Goal: Task Accomplishment & Management: Manage account settings

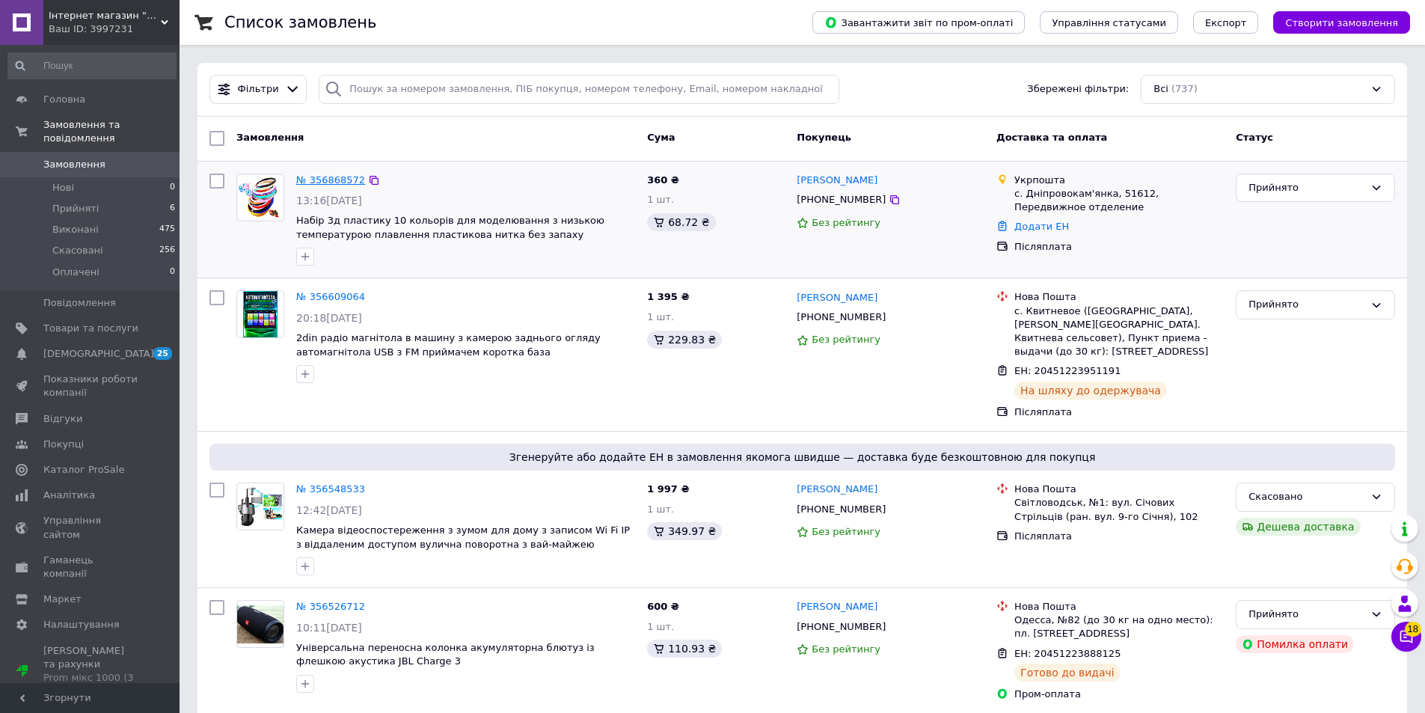
click at [316, 175] on link "№ 356868572" at bounding box center [330, 179] width 69 height 11
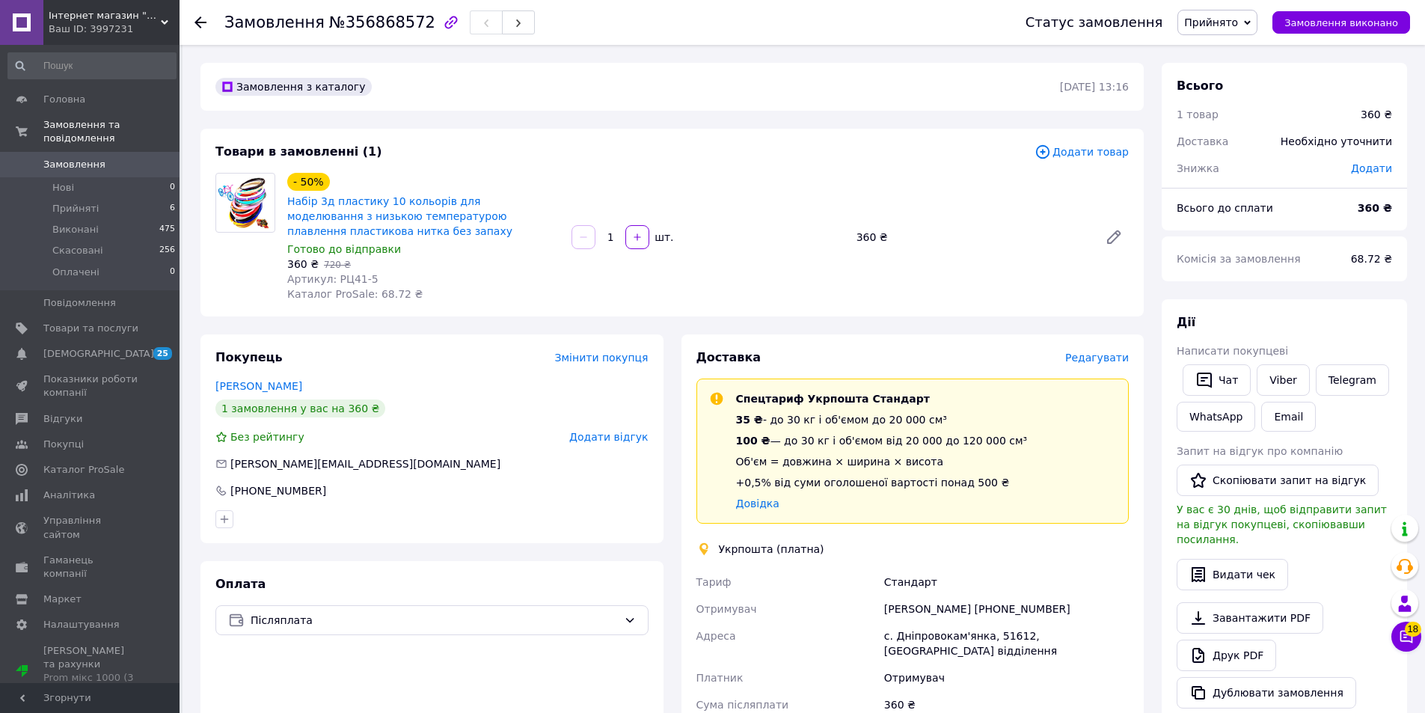
click at [1115, 348] on div "Доставка Редагувати Спецтариф Укрпошта Стандарт 35 ₴ - до 30 кг і об'ємом до 20…" at bounding box center [913, 646] width 463 height 624
click at [1103, 359] on span "Редагувати" at bounding box center [1097, 358] width 64 height 12
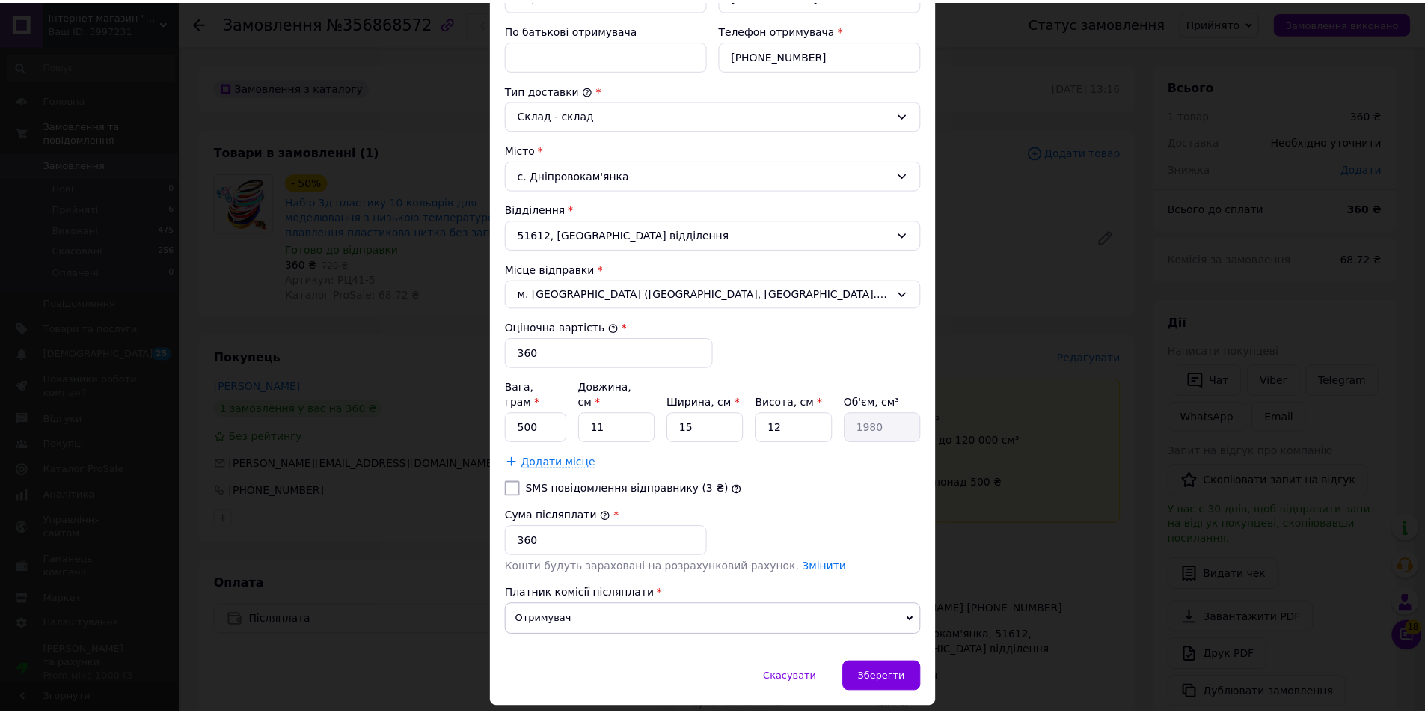
scroll to position [362, 0]
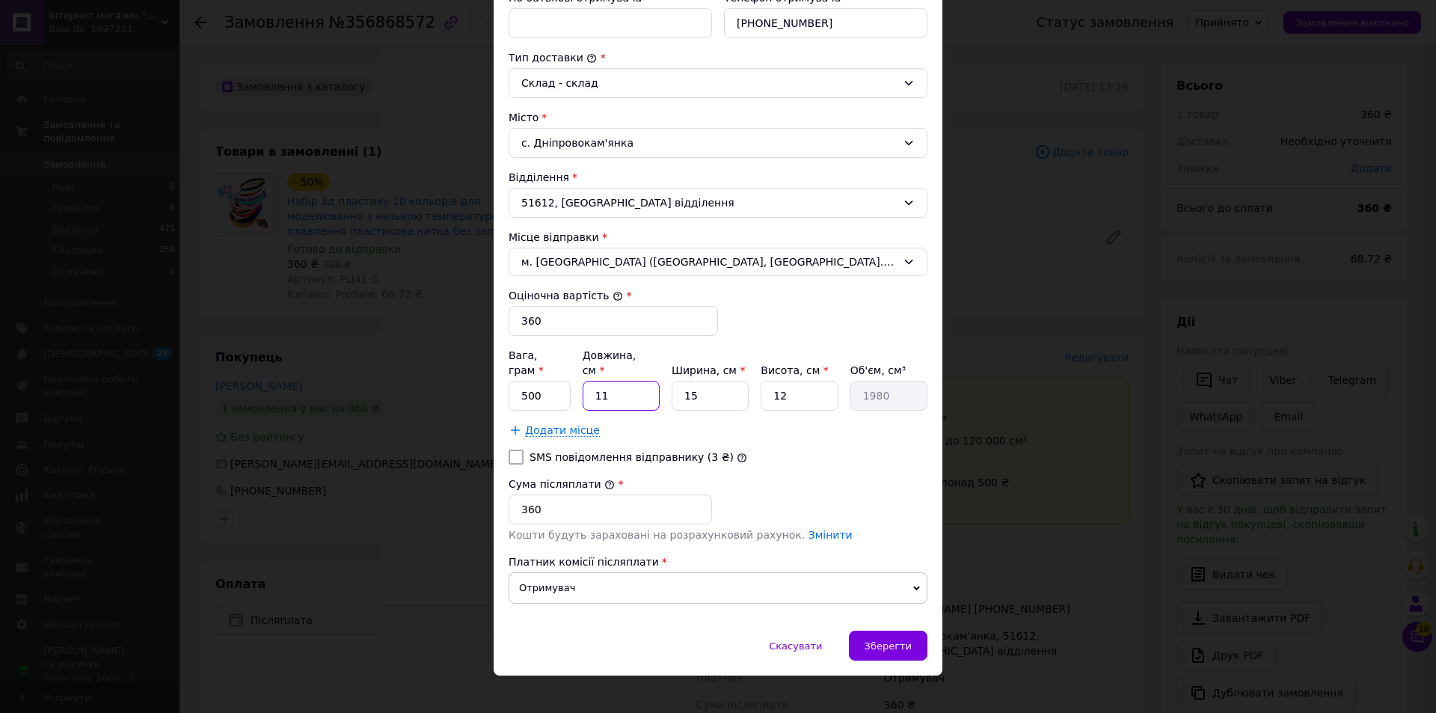
drag, startPoint x: 592, startPoint y: 386, endPoint x: 565, endPoint y: 384, distance: 27.0
click at [565, 384] on div "Вага, грам * 500 Довжина, см * 11 Ширина, см * 15 Висота, см * 12 Об'єм, см³ 19…" at bounding box center [718, 379] width 419 height 63
type input "2"
type input "360"
type input "21"
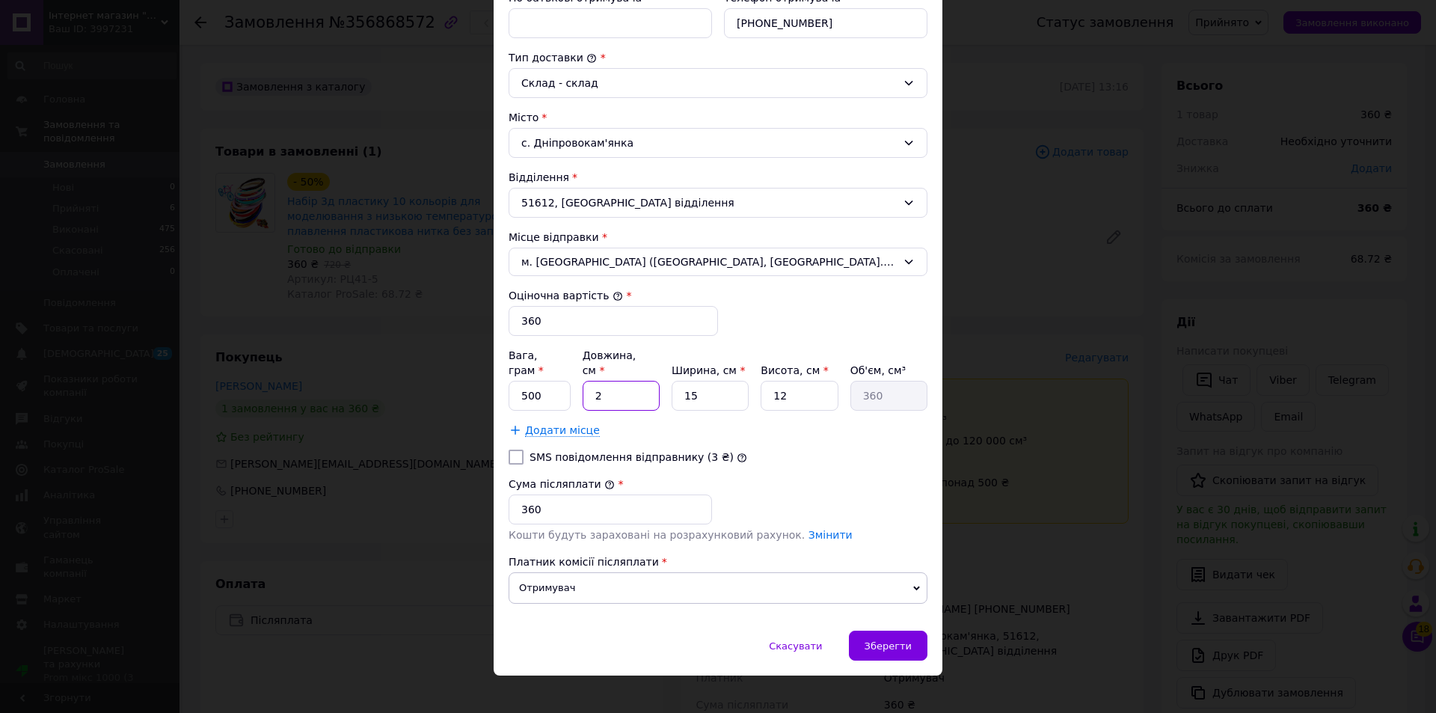
type input "3780"
type input "21"
type input "5"
type input "1575"
type input "5"
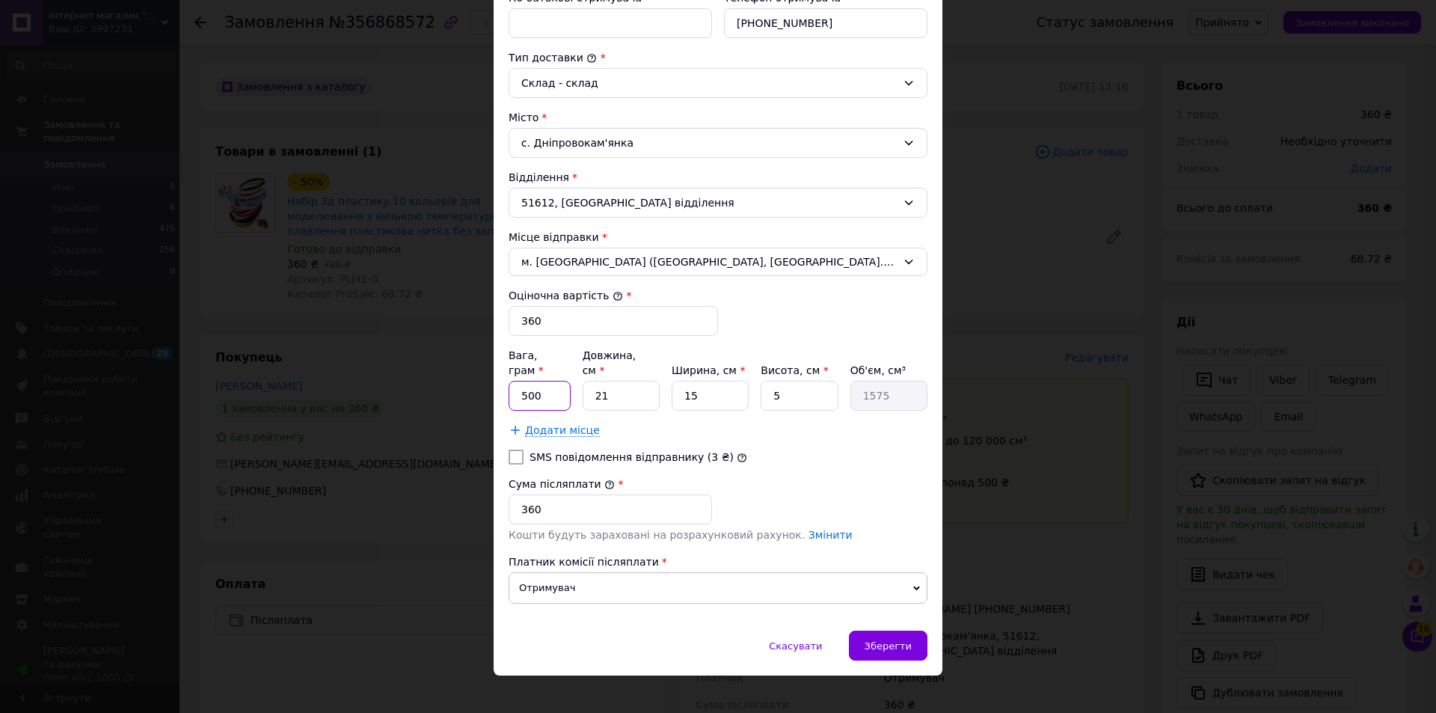
drag, startPoint x: 545, startPoint y: 384, endPoint x: 493, endPoint y: 375, distance: 52.4
click at [494, 375] on div "Спосіб доставки Укрпошта (платна) Тариф * [PERSON_NAME] * Отримувач Прізвище от…" at bounding box center [718, 183] width 449 height 895
type input "150"
click at [879, 640] on span "Зберегти" at bounding box center [888, 645] width 47 height 11
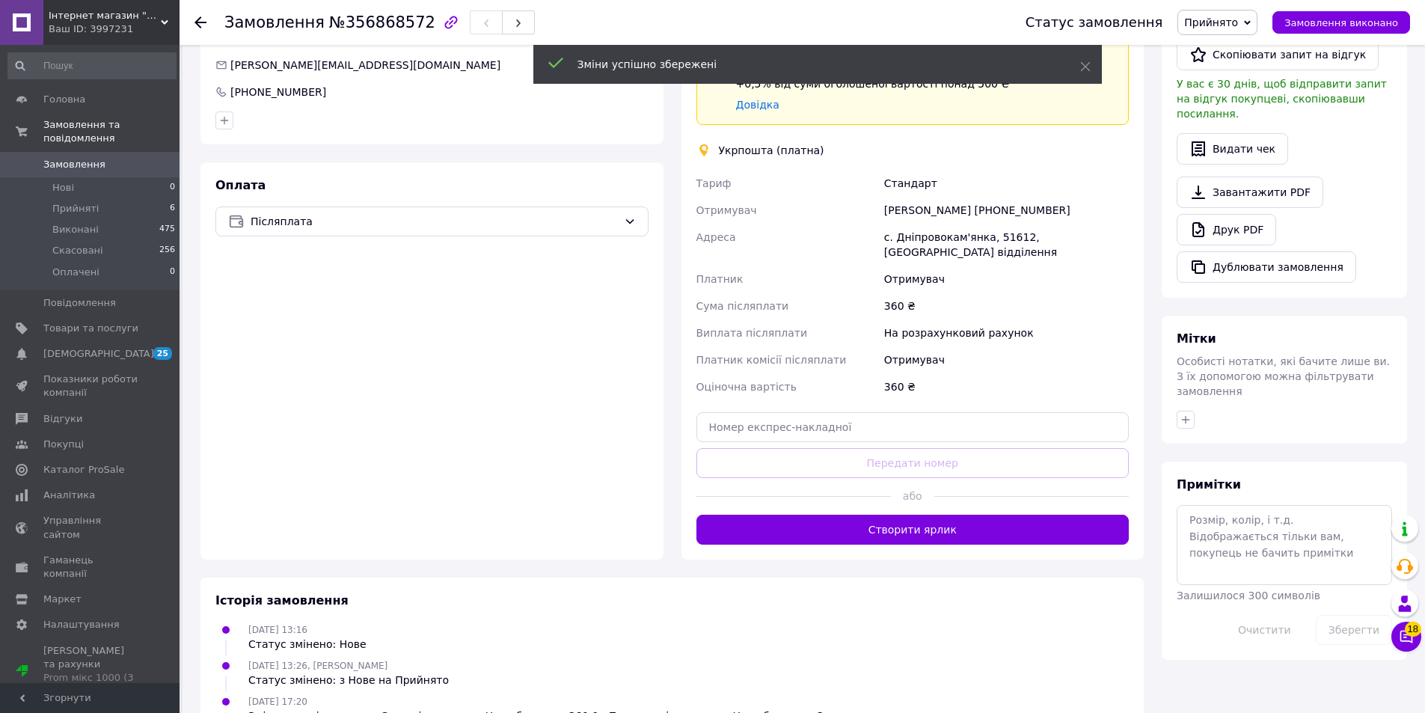
scroll to position [478, 0]
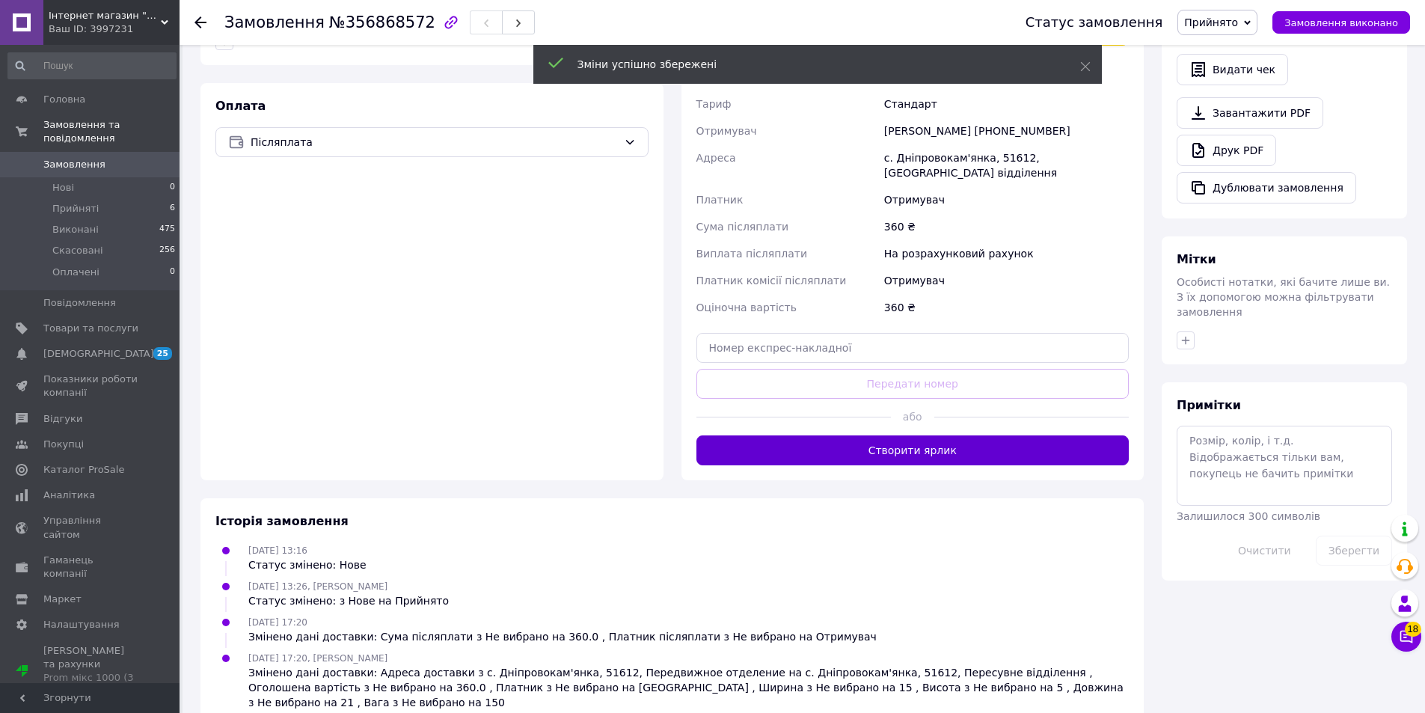
click at [803, 435] on button "Створити ярлик" at bounding box center [912, 450] width 433 height 30
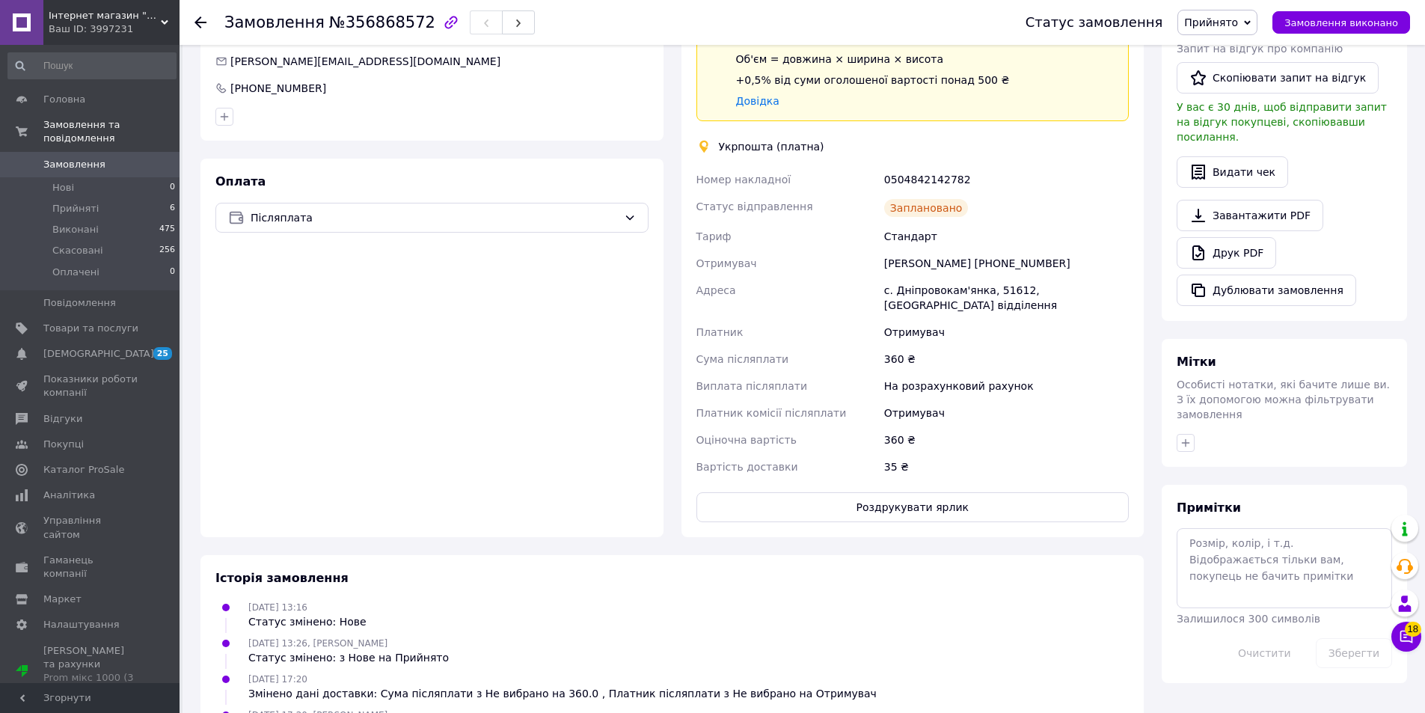
scroll to position [459, 0]
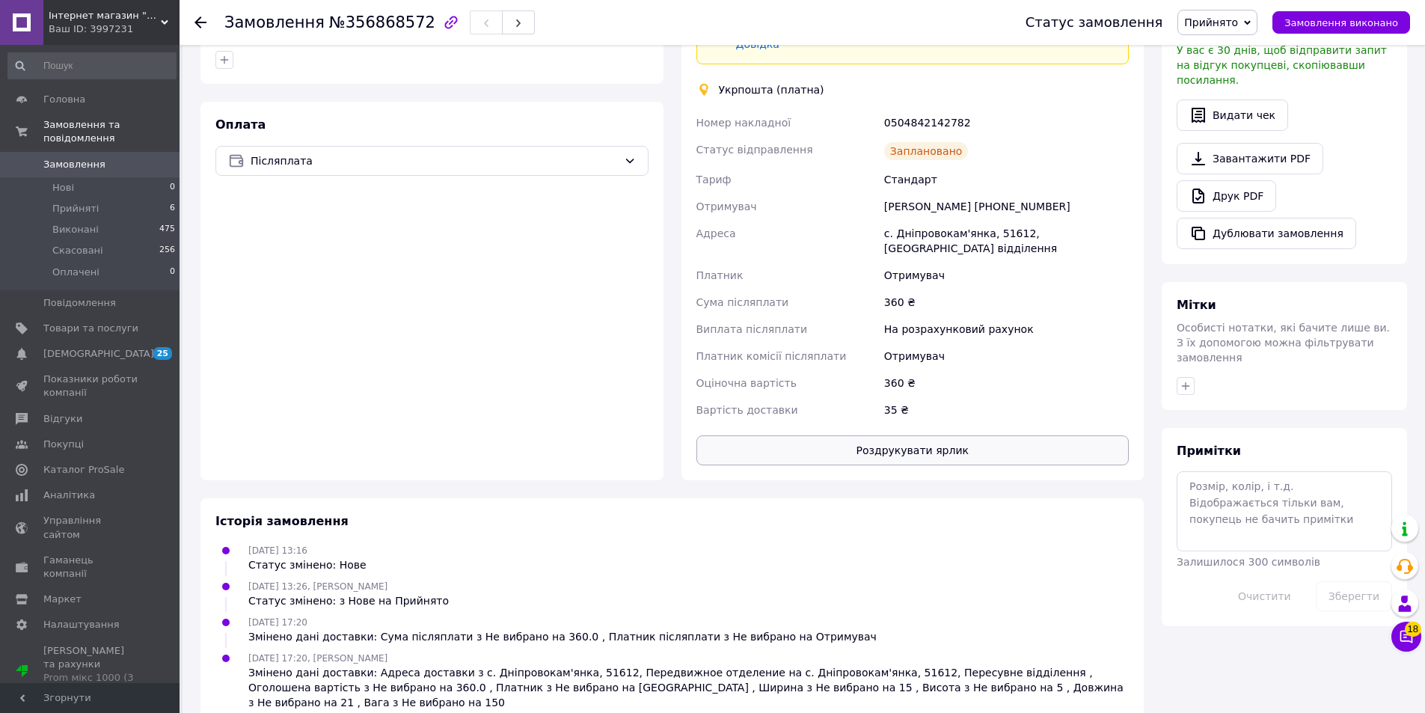
click at [836, 444] on button "Роздрукувати ярлик" at bounding box center [912, 450] width 433 height 30
click at [928, 123] on div "0504842142782" at bounding box center [1006, 122] width 251 height 27
copy div "0504842142782"
